Goal: Task Accomplishment & Management: Manage account settings

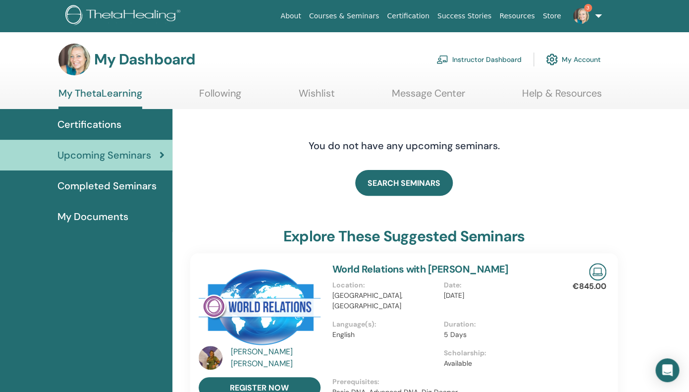
click at [489, 60] on link "Instructor Dashboard" at bounding box center [479, 60] width 85 height 22
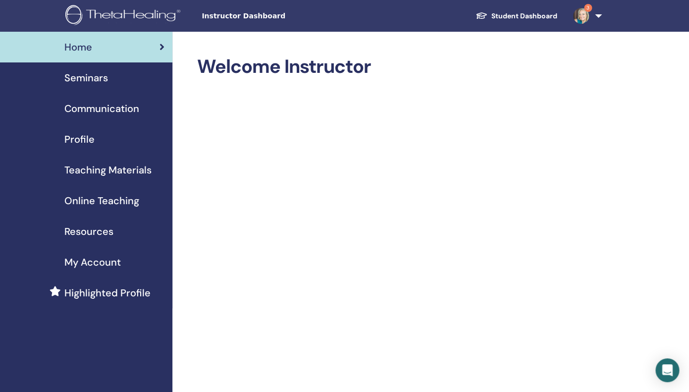
click at [101, 76] on span "Seminars" at bounding box center [86, 77] width 44 height 15
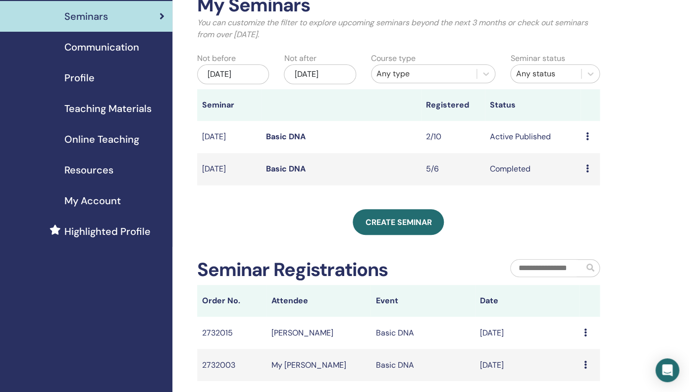
scroll to position [60, 0]
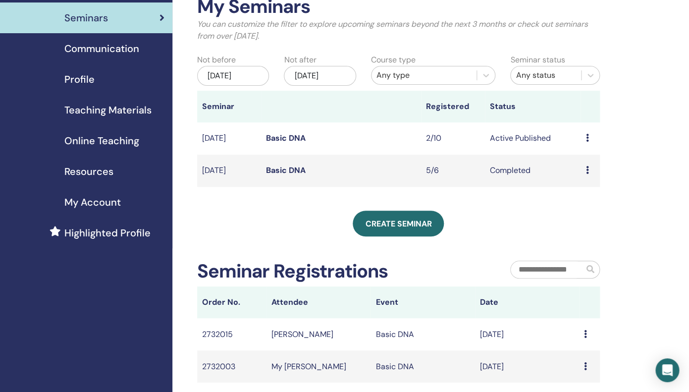
click at [589, 137] on div "Preview Edit Attendees Cancel" at bounding box center [590, 138] width 9 height 12
click at [577, 161] on link "Edit" at bounding box center [577, 160] width 14 height 10
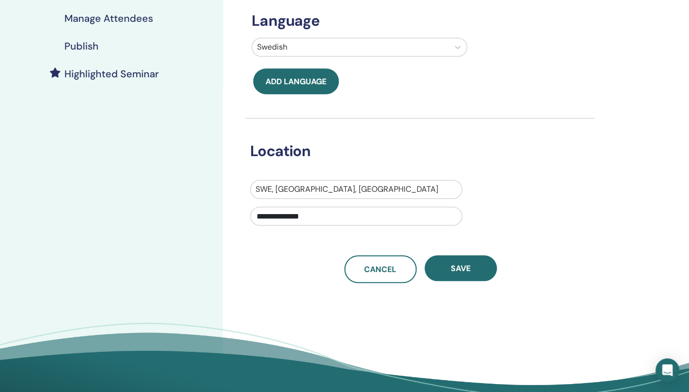
scroll to position [228, 0]
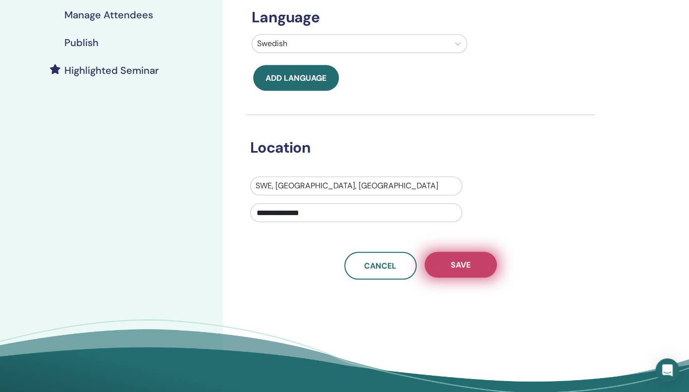
click at [462, 260] on span "Save" at bounding box center [461, 265] width 20 height 10
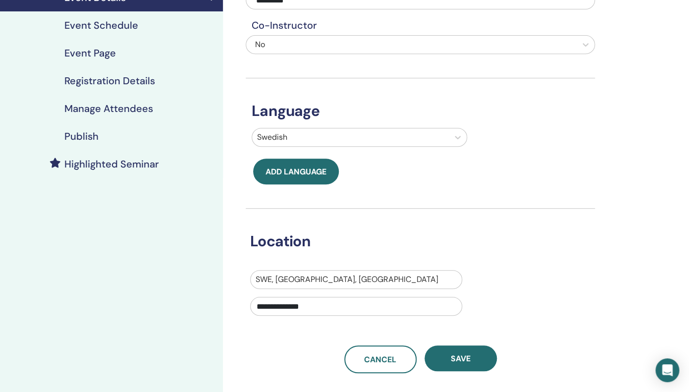
scroll to position [141, 0]
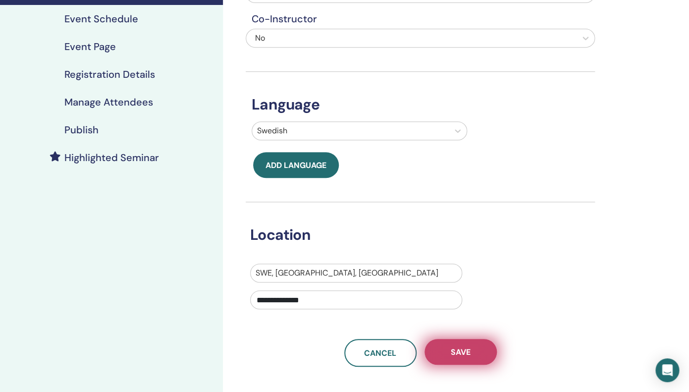
click at [456, 345] on button "Save" at bounding box center [461, 352] width 72 height 26
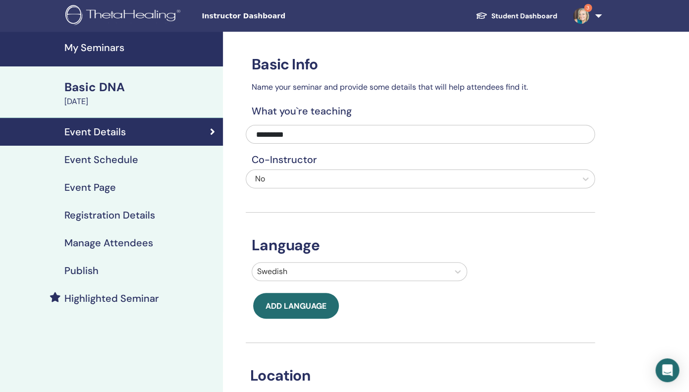
click at [126, 157] on h4 "Event Schedule" at bounding box center [101, 160] width 74 height 12
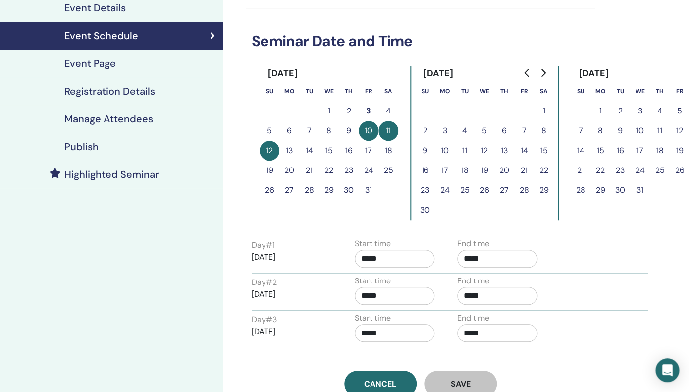
scroll to position [75, 0]
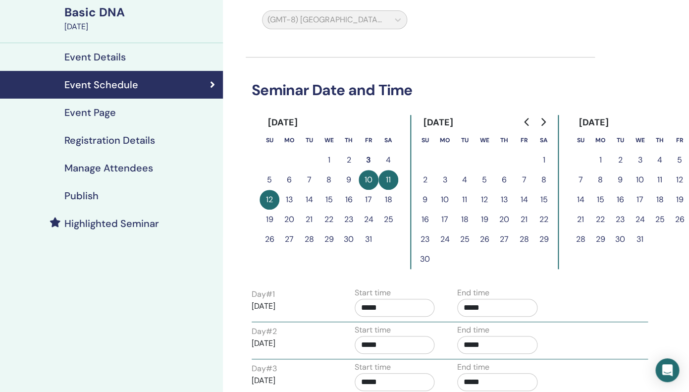
click at [151, 118] on div "Event Page" at bounding box center [111, 113] width 207 height 12
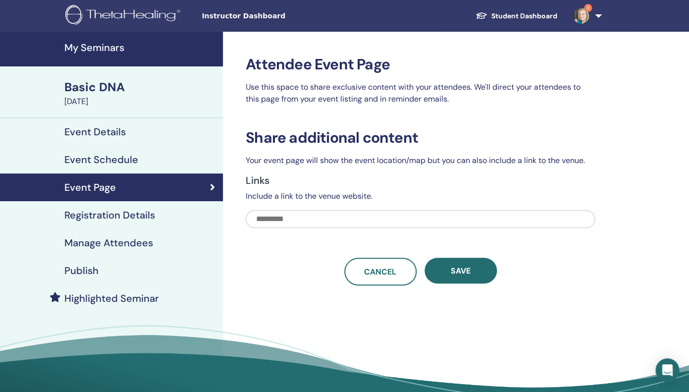
click at [150, 215] on h4 "Registration Details" at bounding box center [109, 215] width 91 height 12
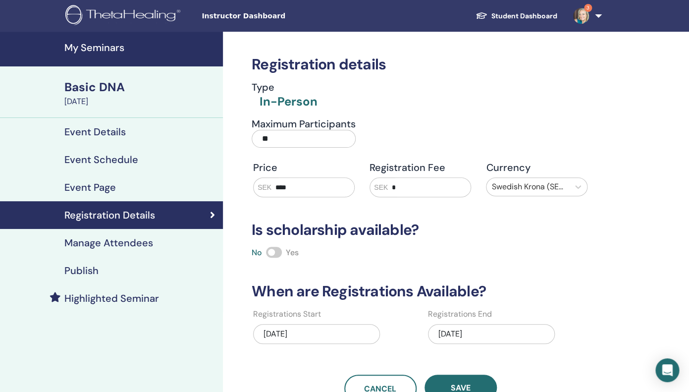
click at [279, 252] on span at bounding box center [274, 252] width 16 height 11
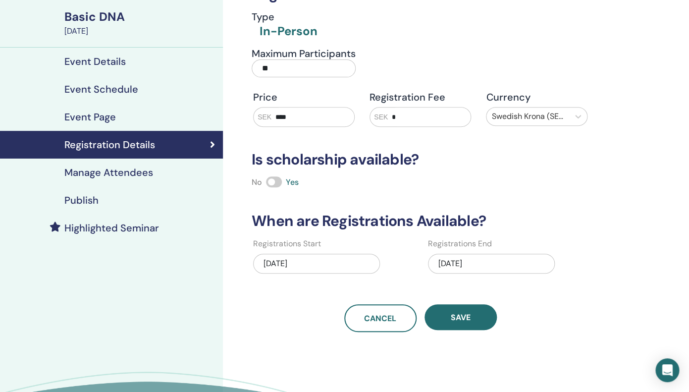
scroll to position [110, 0]
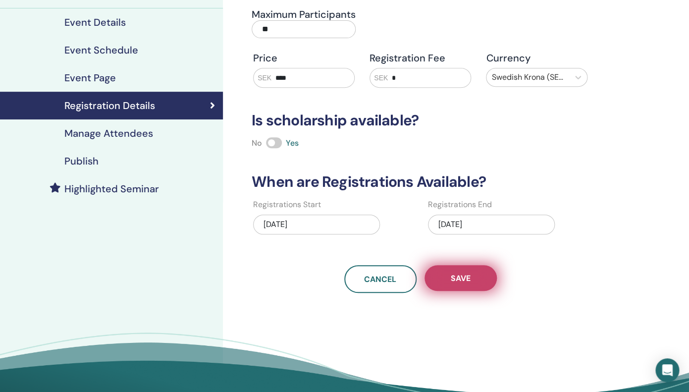
click at [455, 275] on span "Save" at bounding box center [461, 278] width 20 height 10
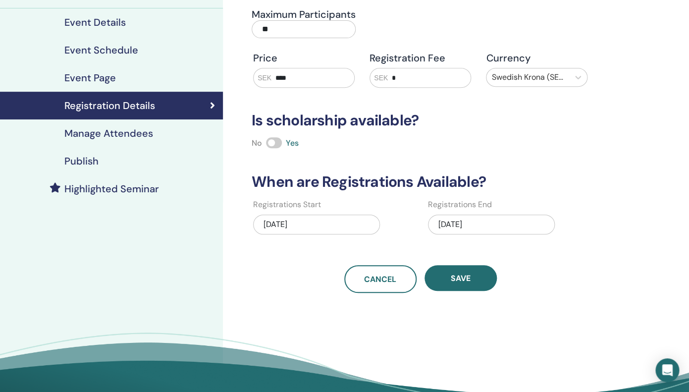
click at [455, 275] on span "Save" at bounding box center [461, 278] width 20 height 10
